Goal: Find specific page/section

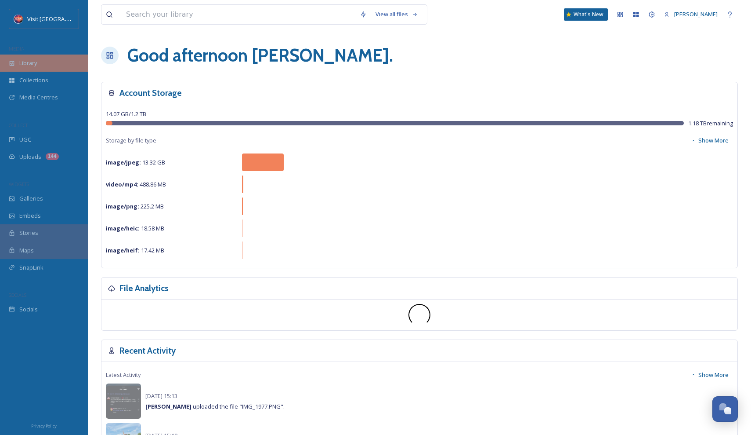
click at [29, 67] on div "Library" at bounding box center [44, 62] width 88 height 17
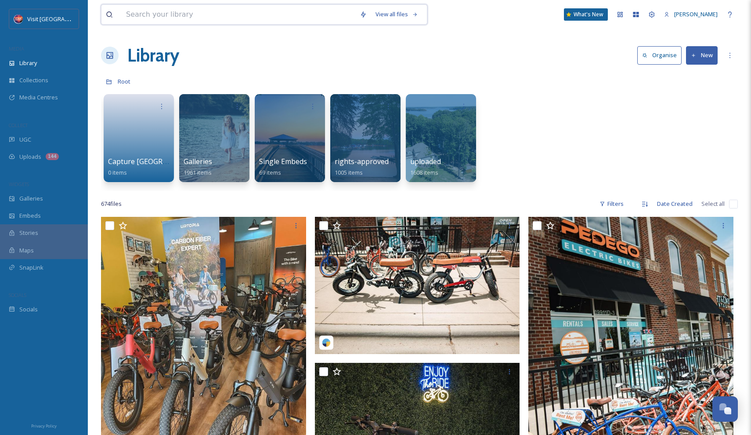
click at [187, 20] on input at bounding box center [239, 14] width 234 height 19
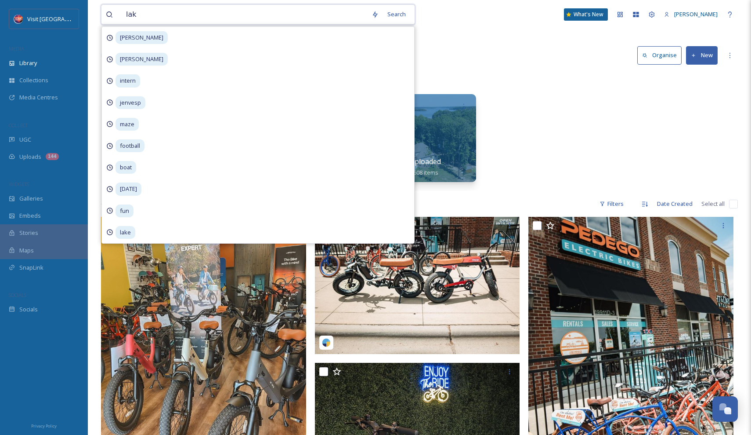
type input "lake"
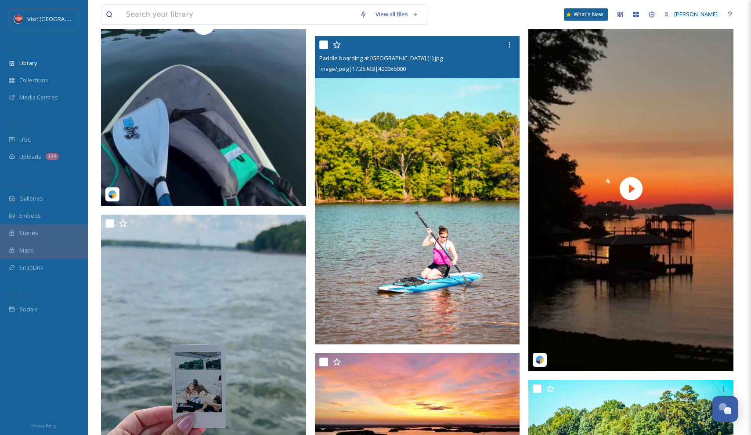
scroll to position [3093, 0]
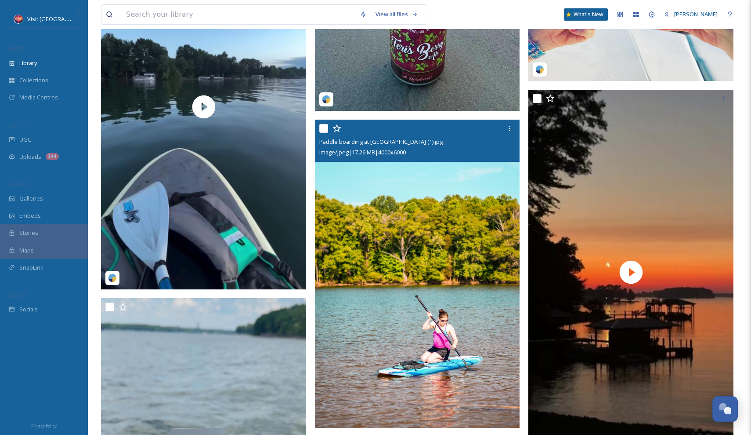
click at [407, 201] on img at bounding box center [417, 274] width 205 height 308
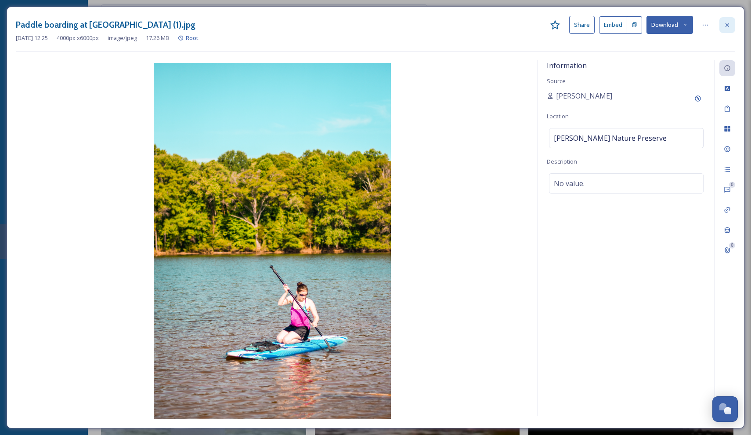
click at [728, 28] on icon at bounding box center [727, 25] width 7 height 7
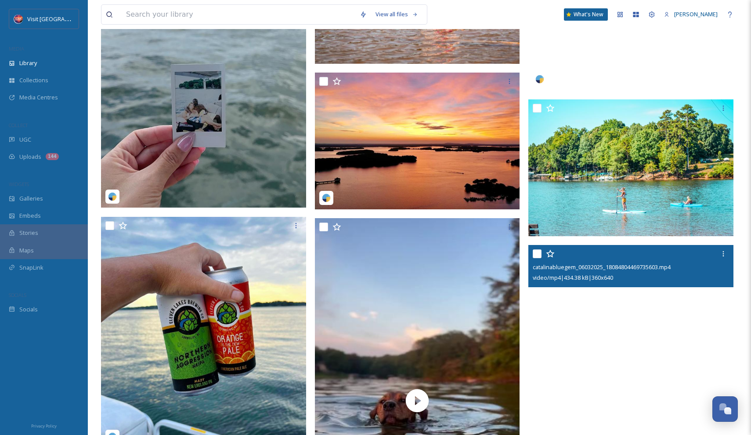
scroll to position [3455, 0]
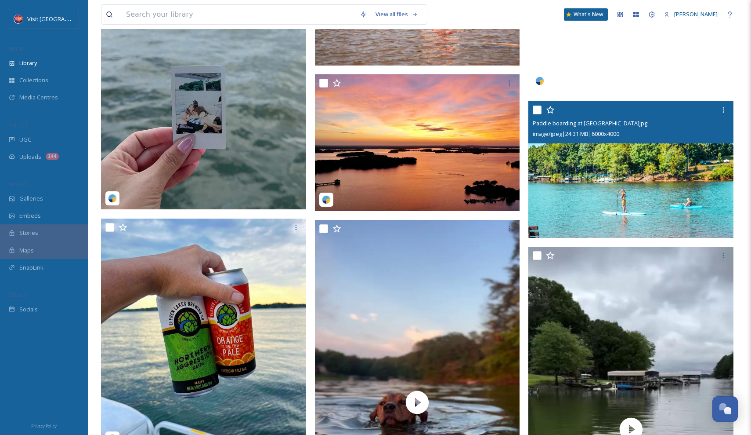
click at [633, 204] on img at bounding box center [631, 169] width 205 height 137
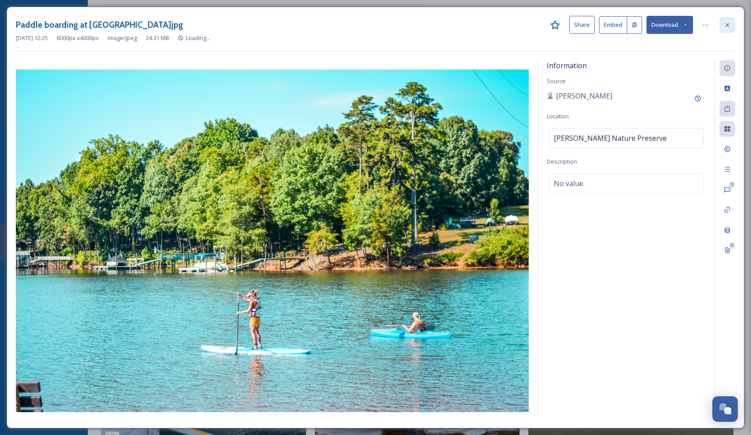
click at [727, 24] on icon at bounding box center [728, 25] width 4 height 4
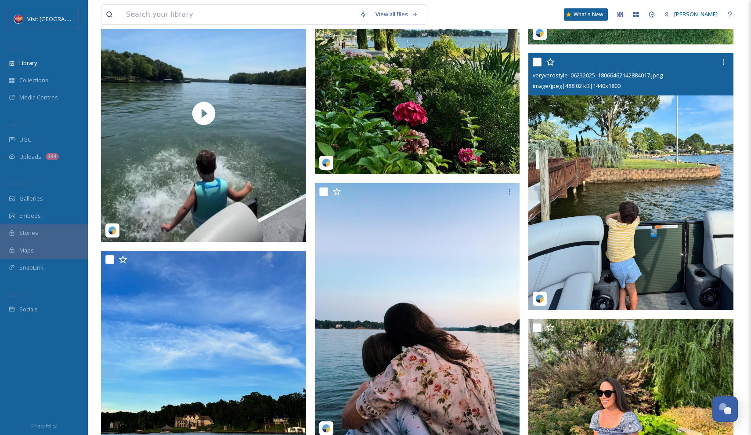
scroll to position [5458, 0]
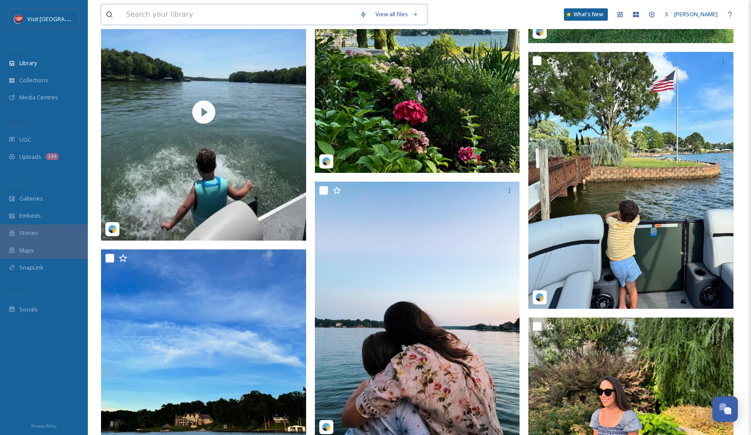
click at [185, 12] on input at bounding box center [239, 14] width 234 height 19
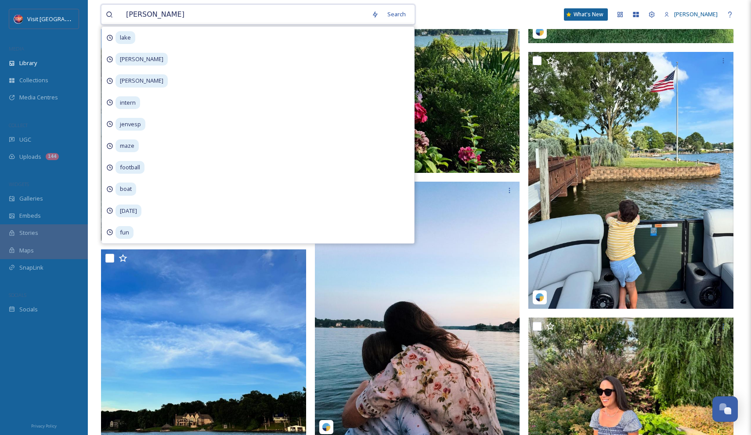
type input "[PERSON_NAME]"
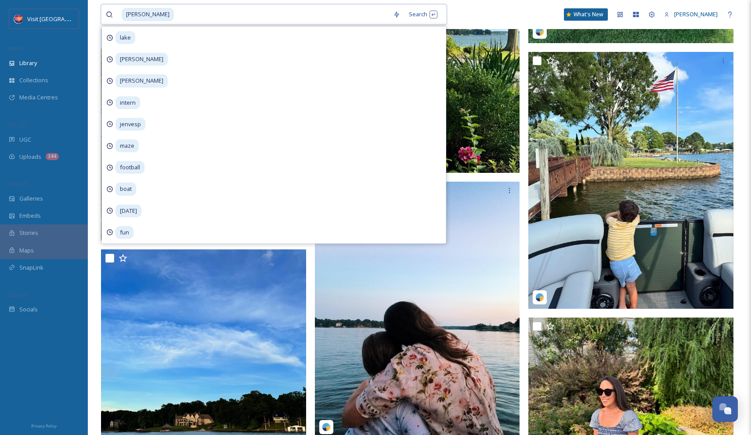
click at [186, 17] on input at bounding box center [282, 14] width 214 height 19
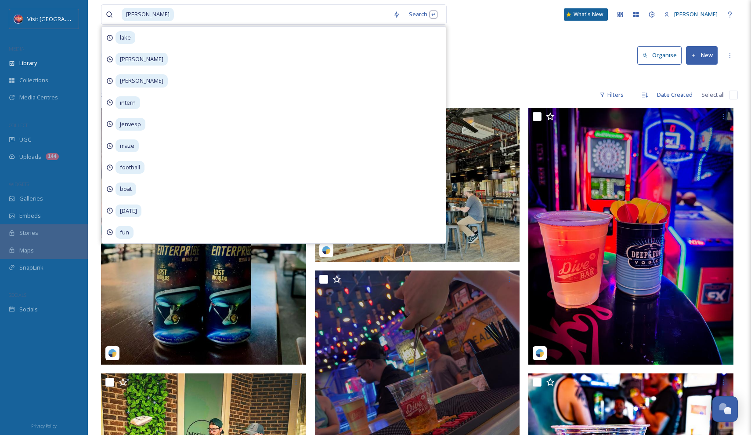
click at [502, 44] on div "Library Search Organise New" at bounding box center [419, 55] width 637 height 26
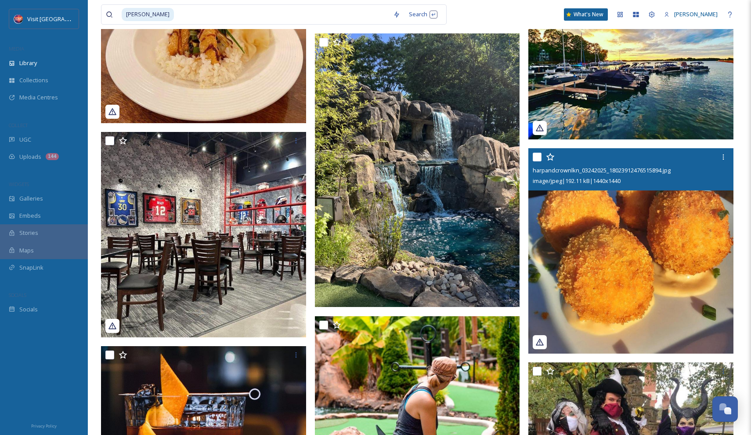
scroll to position [3105, 0]
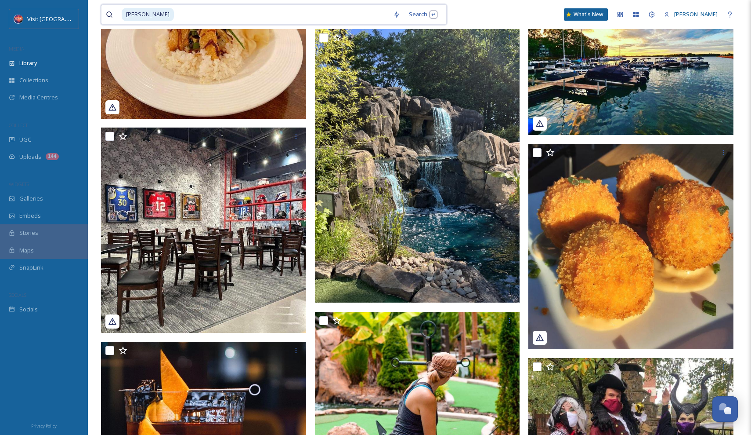
click at [292, 12] on input at bounding box center [282, 14] width 214 height 19
type input "fishing"
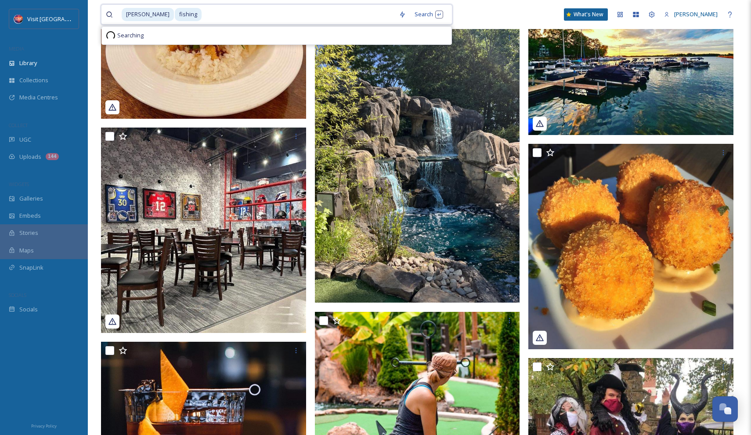
click at [292, 12] on input at bounding box center [299, 14] width 192 height 19
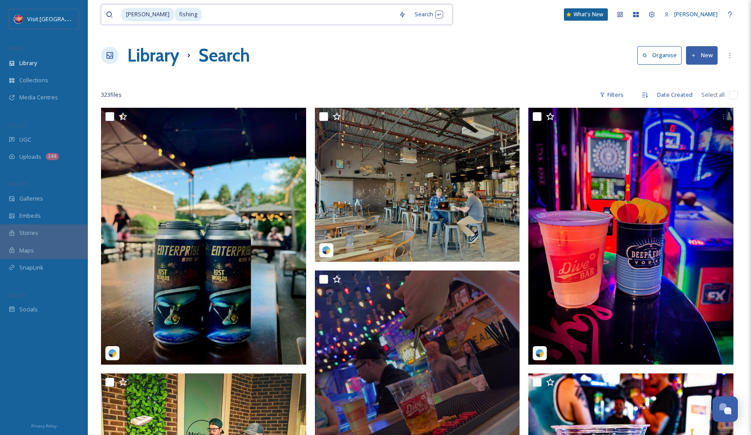
click at [175, 15] on span "fishing" at bounding box center [188, 14] width 27 height 13
click at [140, 14] on span "[PERSON_NAME]" at bounding box center [148, 14] width 52 height 13
click at [167, 15] on input at bounding box center [270, 14] width 222 height 19
type input "f"
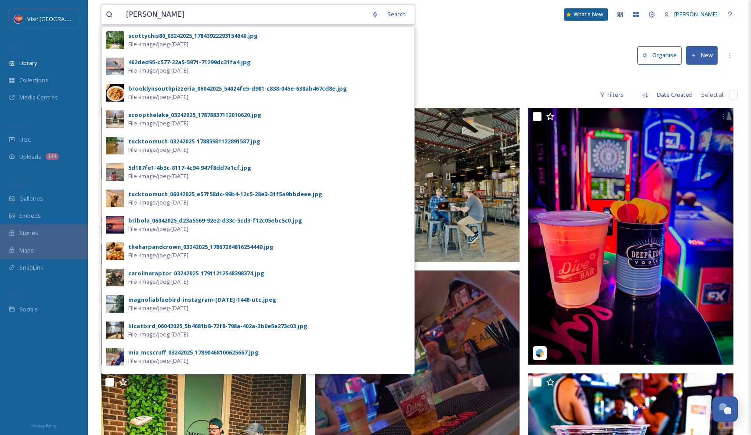
type input "[PERSON_NAME]"
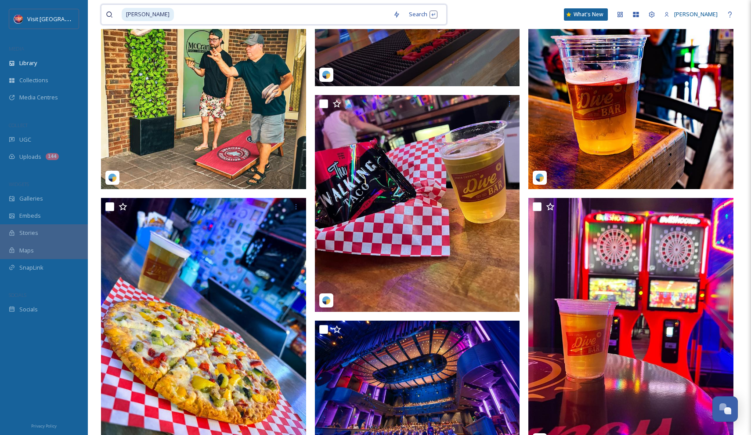
scroll to position [431, 0]
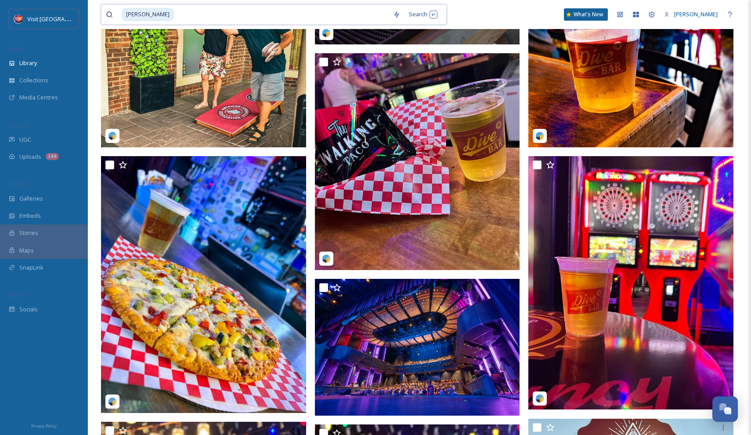
click at [175, 10] on input at bounding box center [282, 14] width 214 height 19
type input "c"
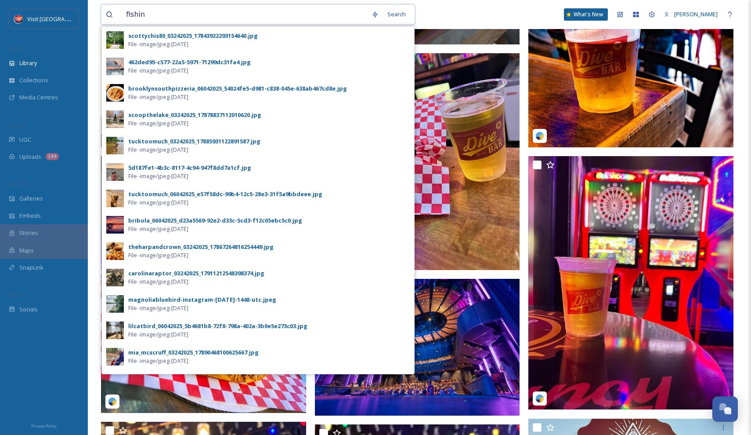
type input "fishing"
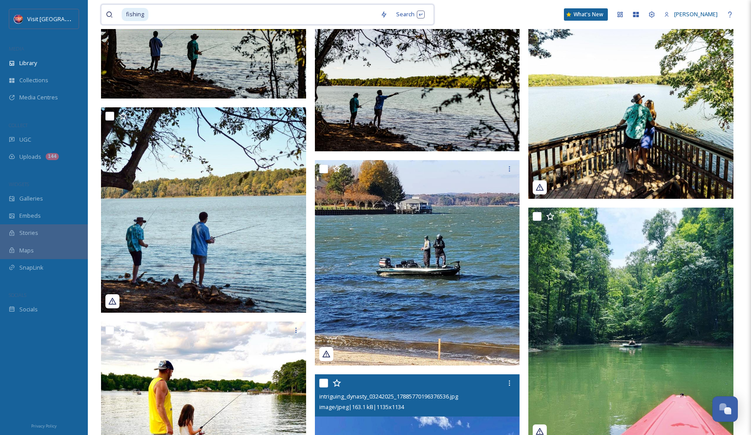
scroll to position [4204, 0]
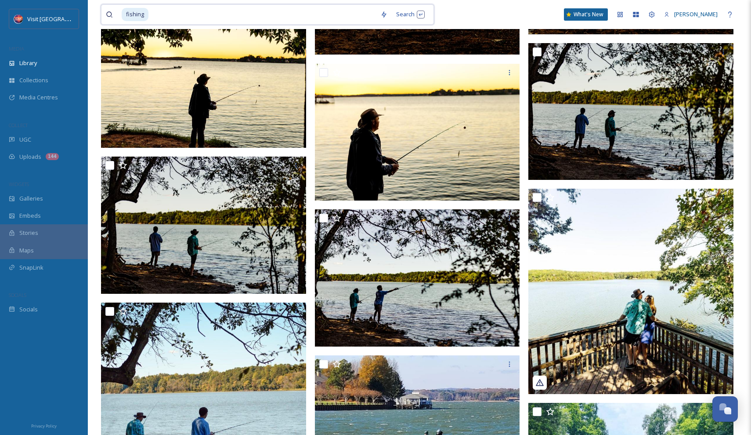
click at [181, 18] on input at bounding box center [262, 14] width 227 height 19
type input "f"
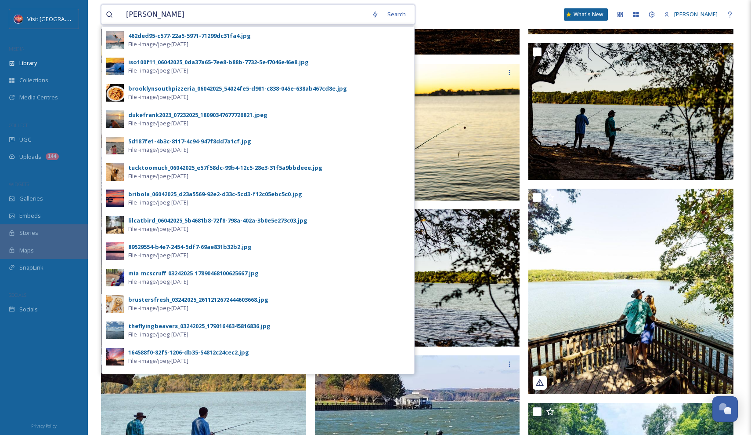
type input "[PERSON_NAME]"
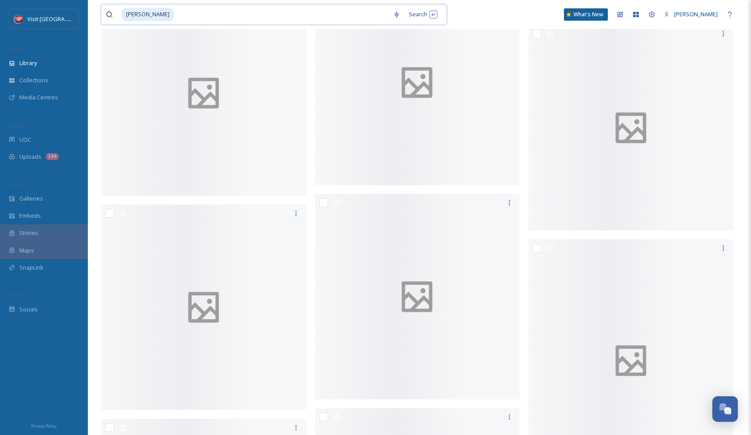
scroll to position [6140, 0]
